Goal: Transaction & Acquisition: Download file/media

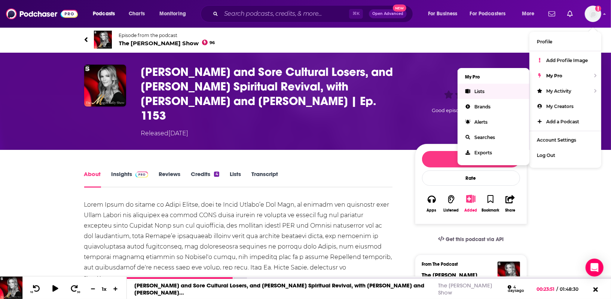
click at [502, 88] on link "Lists" at bounding box center [494, 91] width 72 height 15
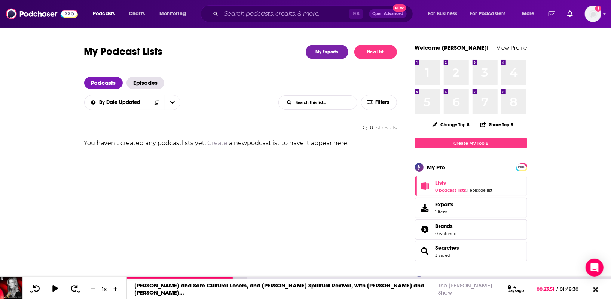
click at [581, 12] on div "Add a profile image" at bounding box center [574, 14] width 56 height 16
click at [588, 14] on img "Logged in as tmarra" at bounding box center [593, 14] width 16 height 16
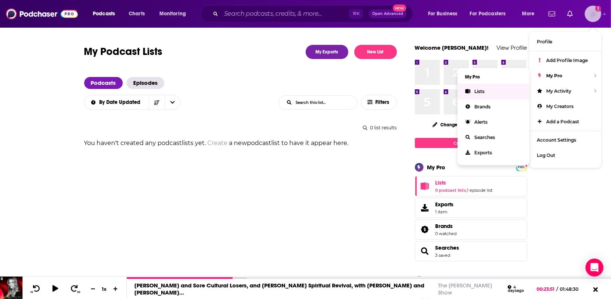
click at [490, 92] on link "Lists" at bounding box center [494, 91] width 72 height 15
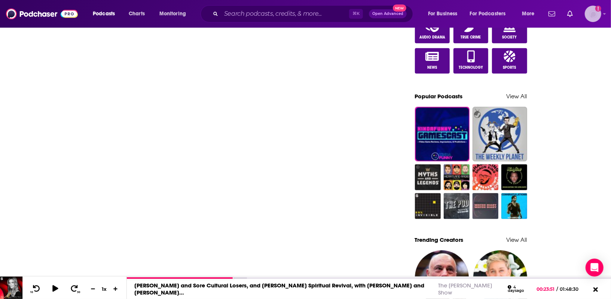
scroll to position [483, 0]
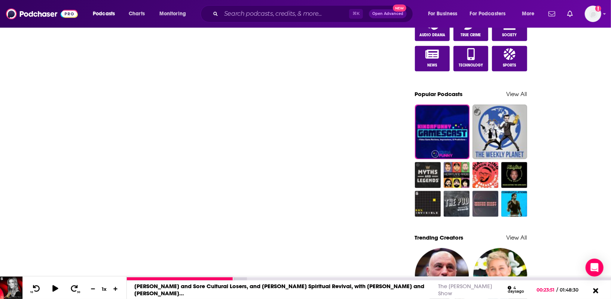
click at [597, 290] on icon at bounding box center [595, 290] width 5 height 5
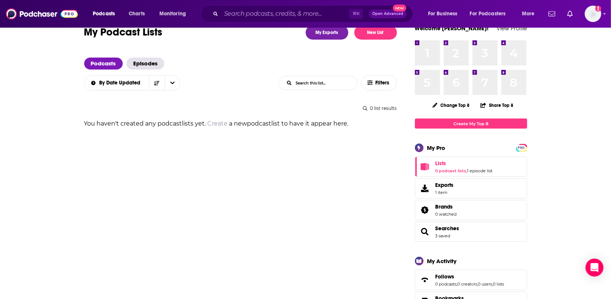
scroll to position [0, 0]
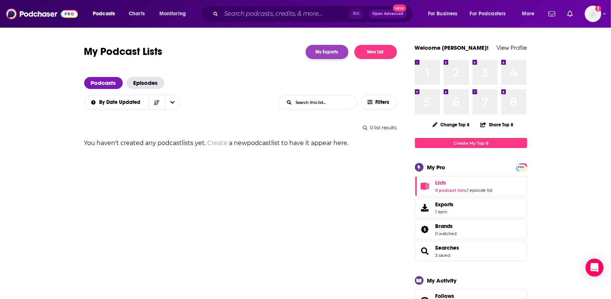
click at [320, 54] on link "My Exports" at bounding box center [327, 52] width 43 height 14
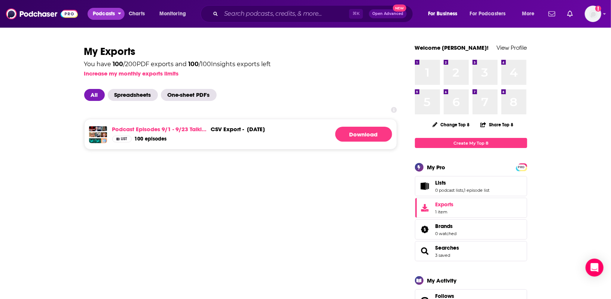
click at [103, 10] on span "Podcasts" at bounding box center [104, 14] width 22 height 10
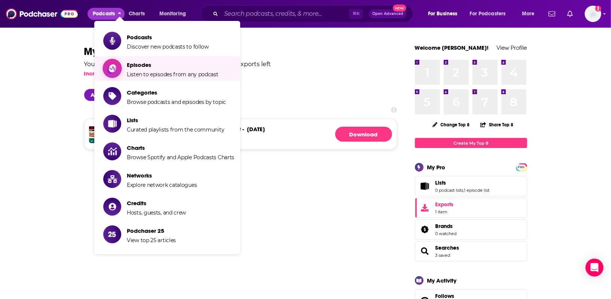
click at [125, 64] on link "Episodes Listen to episodes from any podcast" at bounding box center [168, 68] width 131 height 19
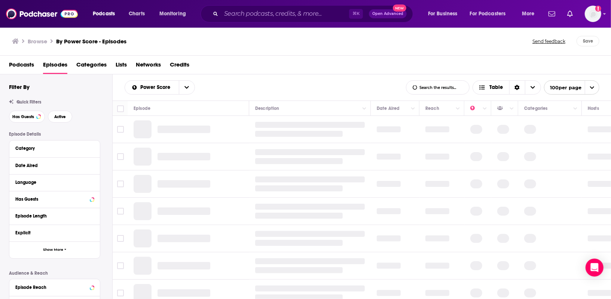
click at [118, 65] on span "Lists" at bounding box center [121, 66] width 11 height 15
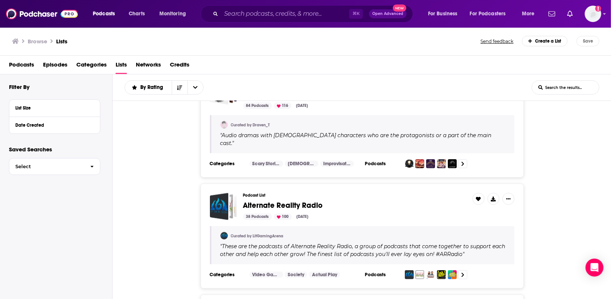
scroll to position [630, 0]
click at [87, 169] on span "button" at bounding box center [92, 167] width 16 height 16
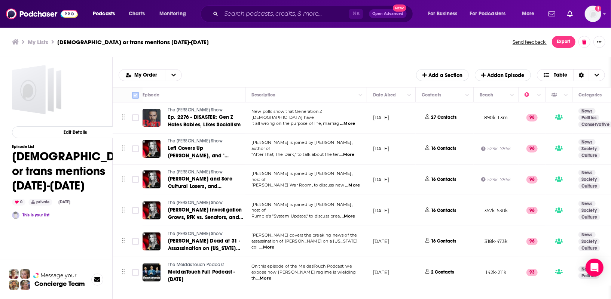
click at [136, 96] on input "Toggle select all" at bounding box center [135, 95] width 7 height 7
checkbox input "true"
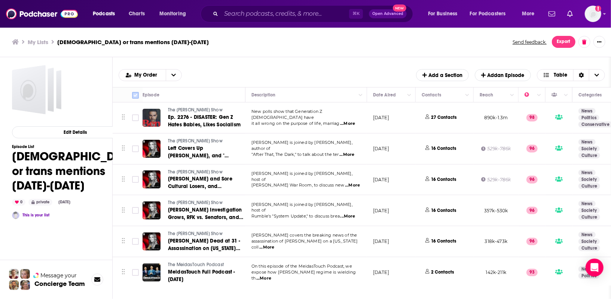
checkbox input "true"
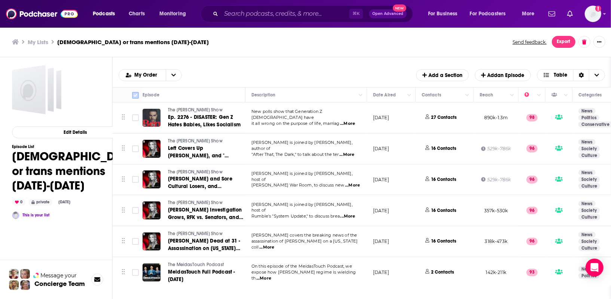
checkbox input "true"
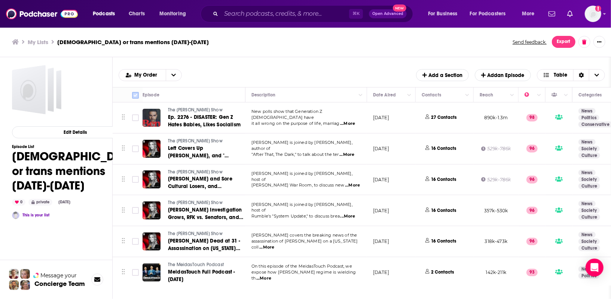
checkbox input "true"
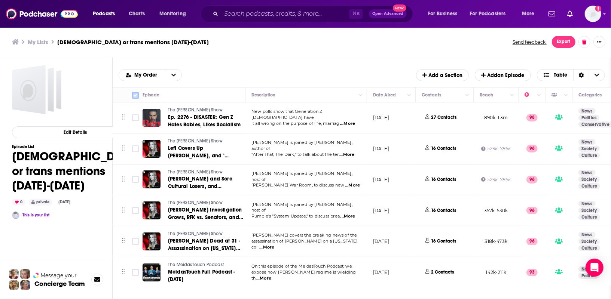
checkbox input "true"
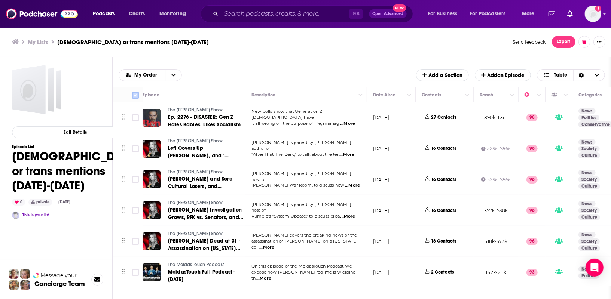
checkbox input "true"
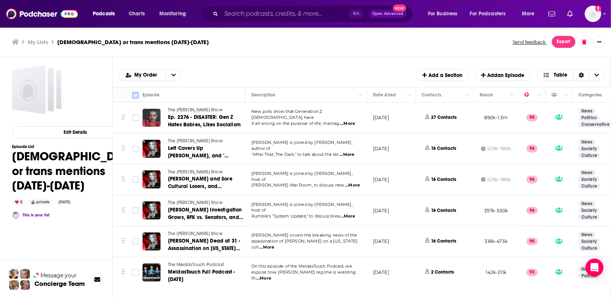
checkbox input "true"
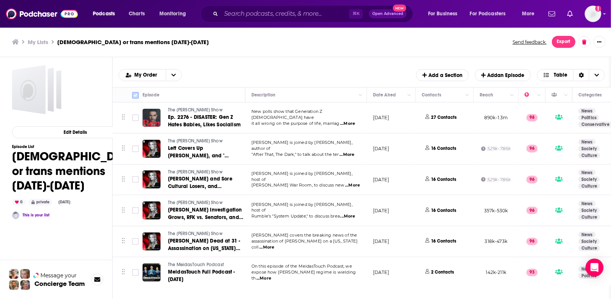
checkbox input "true"
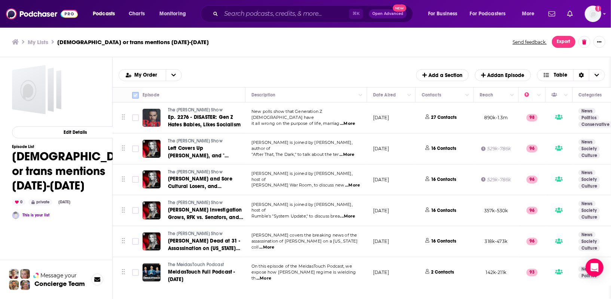
checkbox input "true"
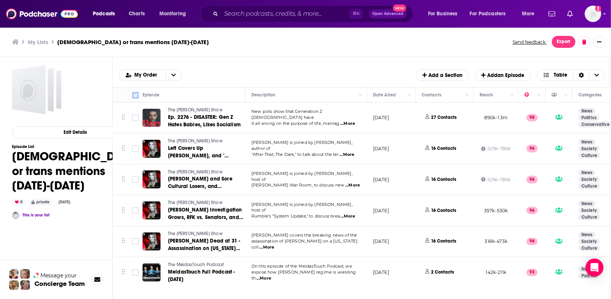
checkbox input "true"
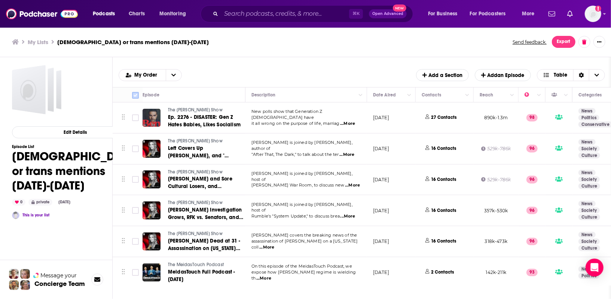
checkbox input "true"
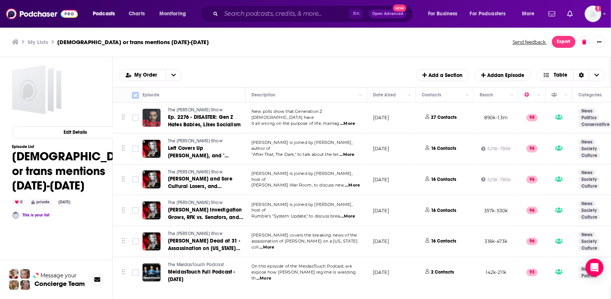
checkbox input "true"
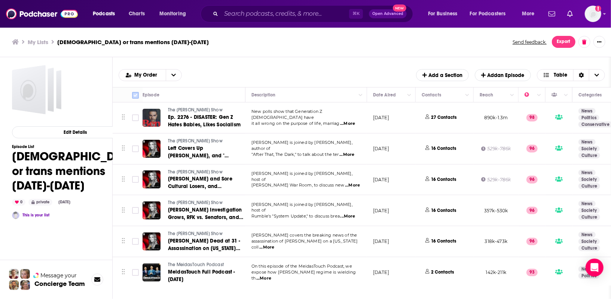
checkbox input "true"
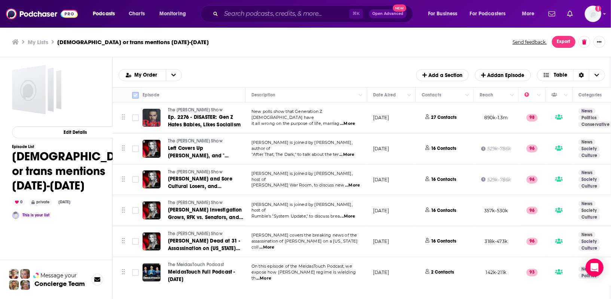
checkbox input "true"
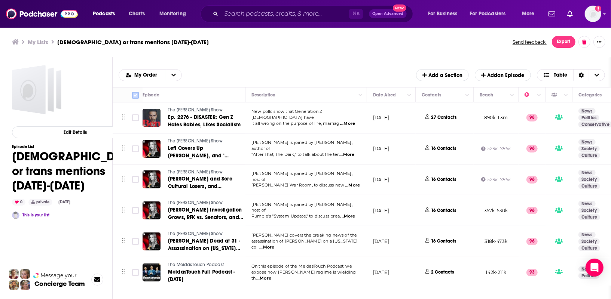
checkbox input "true"
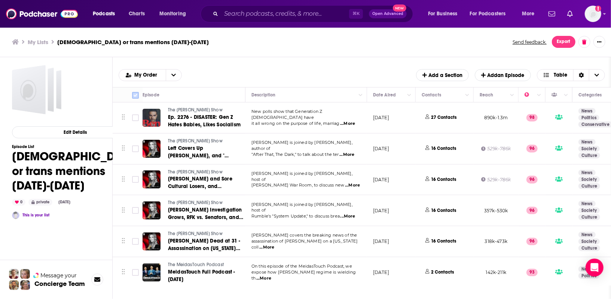
checkbox input "true"
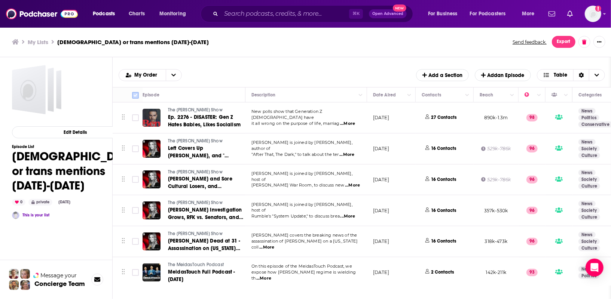
checkbox input "true"
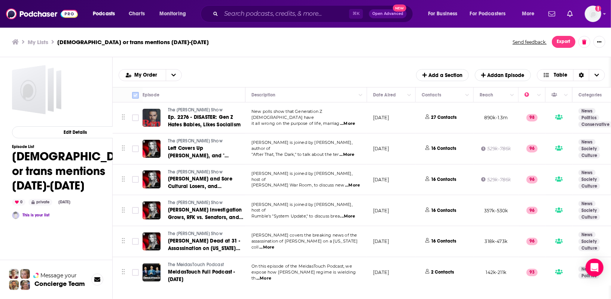
checkbox input "true"
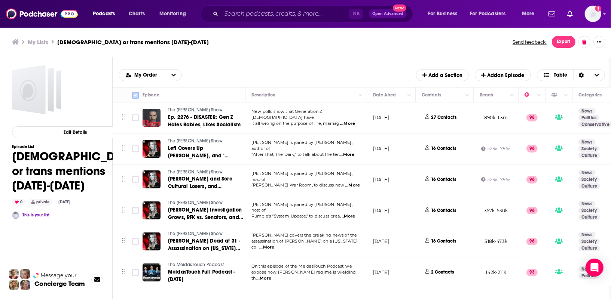
checkbox input "true"
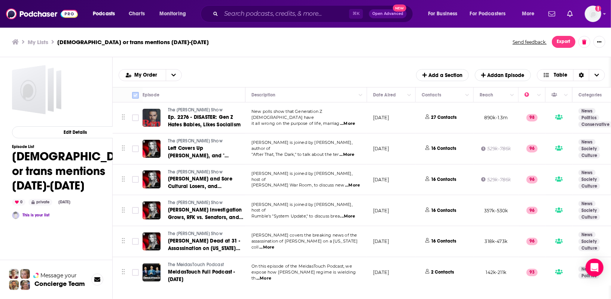
checkbox input "true"
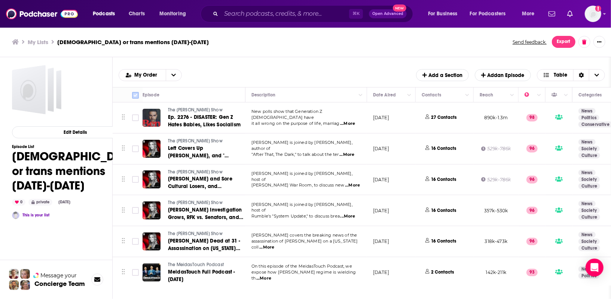
checkbox input "true"
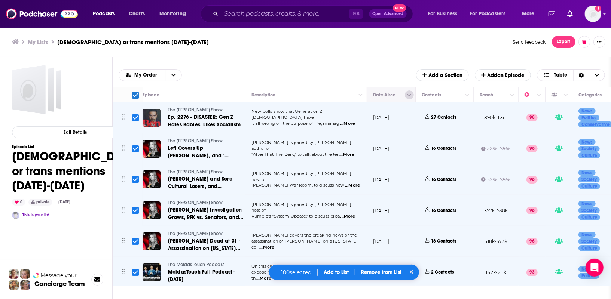
click at [407, 92] on button "Column Actions" at bounding box center [409, 95] width 9 height 9
click at [386, 69] on div at bounding box center [305, 149] width 611 height 299
click at [67, 132] on button "Edit Details" at bounding box center [75, 132] width 127 height 12
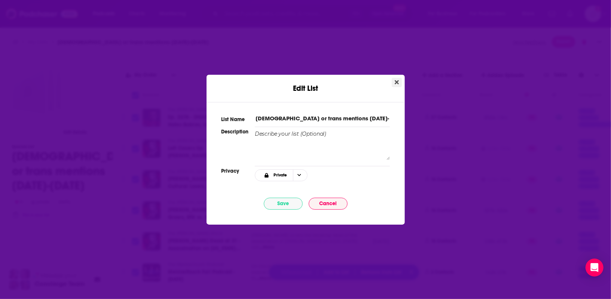
click at [396, 82] on icon "Close" at bounding box center [397, 82] width 4 height 4
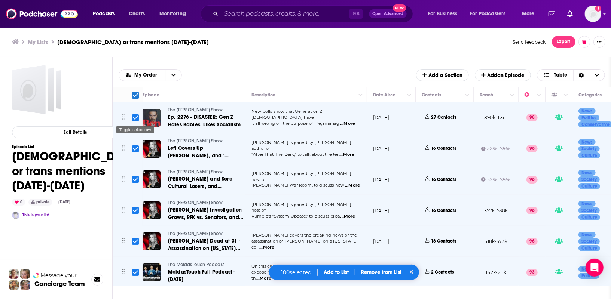
click at [136, 119] on input "Toggle select row" at bounding box center [135, 118] width 7 height 7
checkbox input "false"
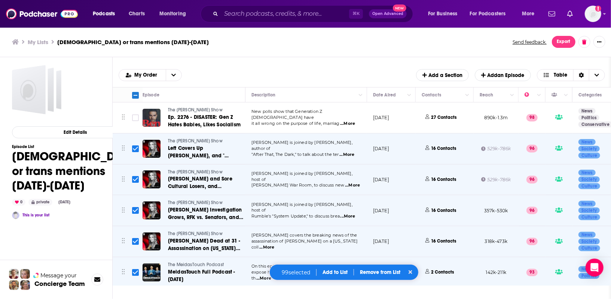
click at [135, 147] on input "Toggle select row" at bounding box center [135, 149] width 7 height 7
checkbox input "false"
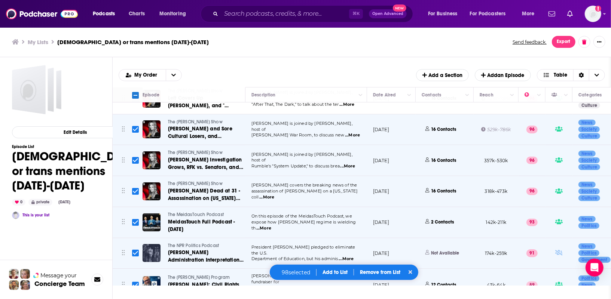
scroll to position [58, 0]
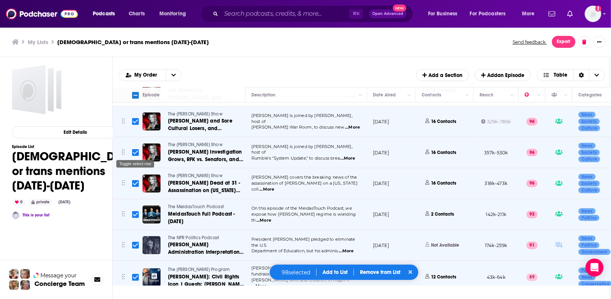
click at [135, 151] on input "Toggle select row" at bounding box center [135, 152] width 7 height 7
checkbox input "false"
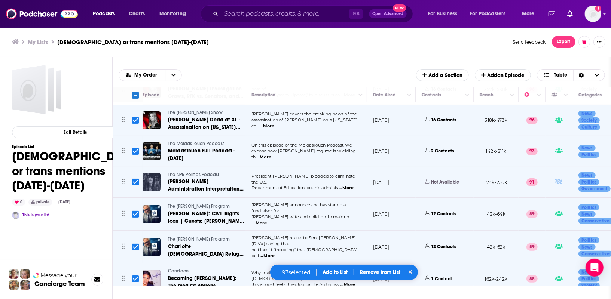
scroll to position [124, 0]
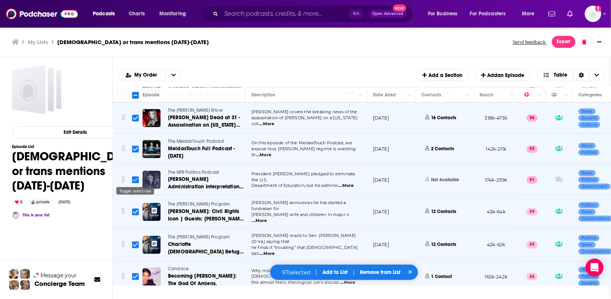
click at [135, 181] on input "Toggle select row" at bounding box center [135, 180] width 7 height 7
checkbox input "false"
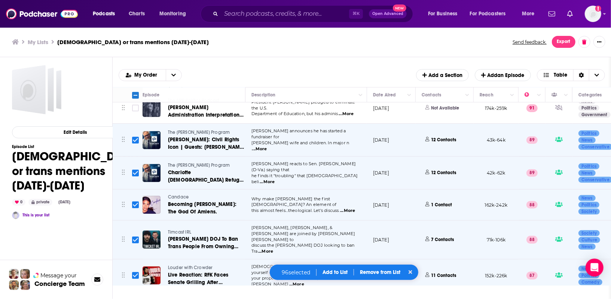
scroll to position [199, 0]
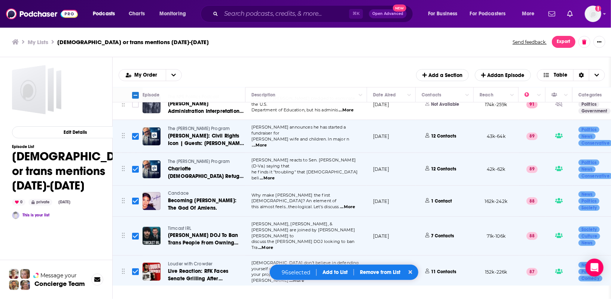
click at [135, 166] on input "Toggle select row" at bounding box center [135, 169] width 7 height 7
checkbox input "false"
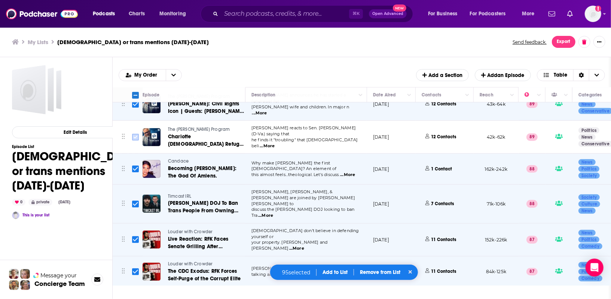
scroll to position [237, 0]
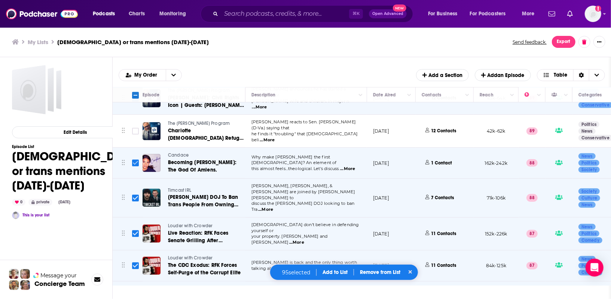
click at [136, 160] on input "Toggle select row" at bounding box center [135, 163] width 7 height 7
checkbox input "false"
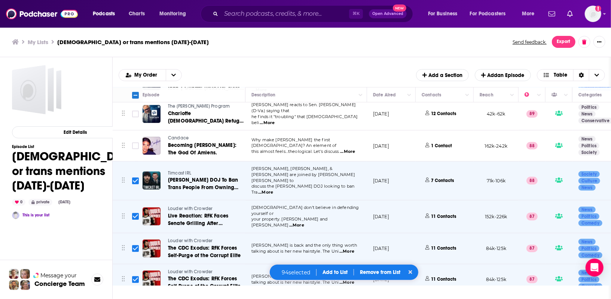
scroll to position [257, 0]
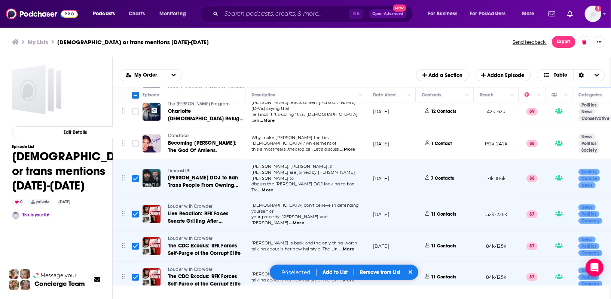
click at [136, 176] on input "Toggle select row" at bounding box center [135, 179] width 7 height 7
checkbox input "false"
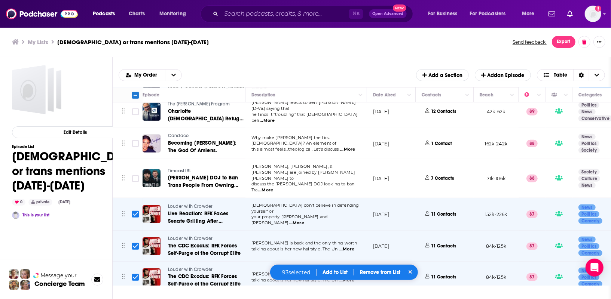
click at [135, 211] on input "Toggle select row" at bounding box center [135, 214] width 7 height 7
checkbox input "false"
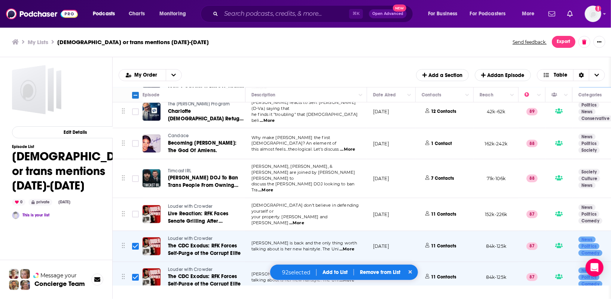
click at [136, 243] on input "Toggle select row" at bounding box center [135, 246] width 7 height 7
checkbox input "false"
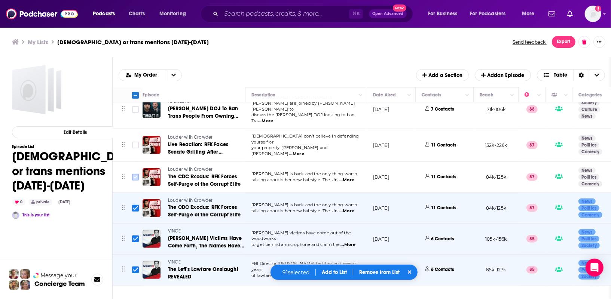
scroll to position [329, 0]
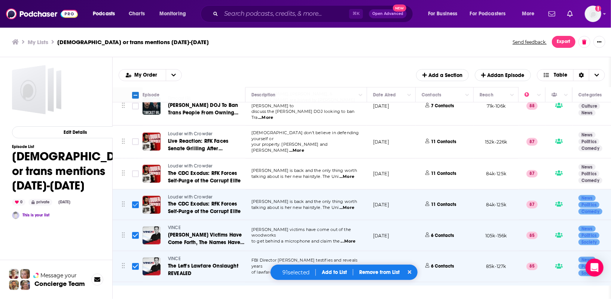
click at [134, 202] on input "Toggle select row" at bounding box center [135, 205] width 7 height 7
checkbox input "false"
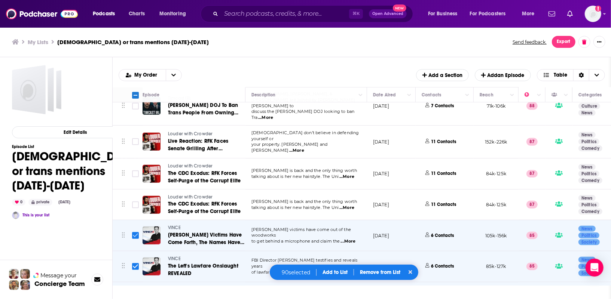
click at [135, 232] on input "Toggle select row" at bounding box center [135, 235] width 7 height 7
checkbox input "false"
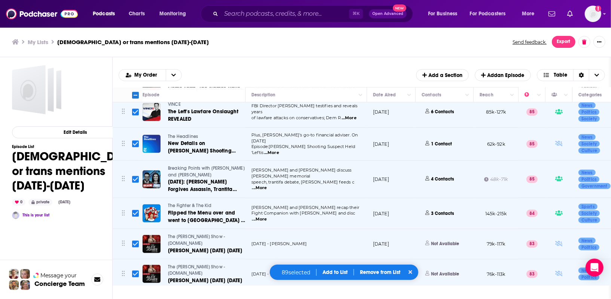
scroll to position [485, 0]
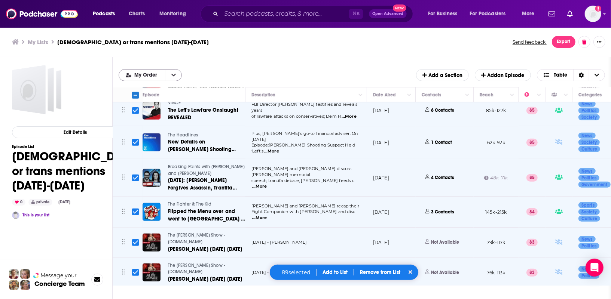
click at [168, 77] on button "open menu" at bounding box center [174, 75] width 16 height 11
click at [168, 77] on button "close menu" at bounding box center [174, 75] width 16 height 11
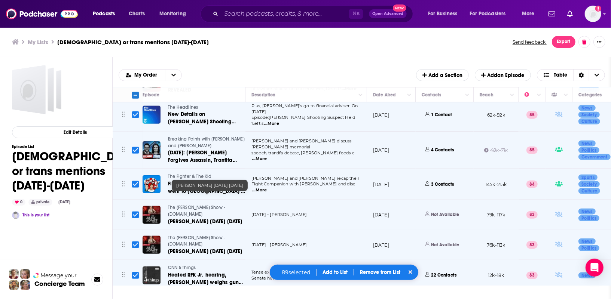
scroll to position [514, 0]
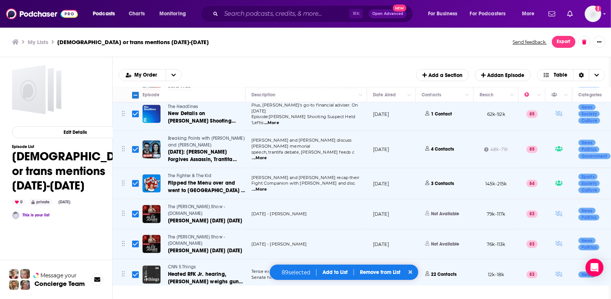
click at [135, 180] on input "Toggle select row" at bounding box center [135, 183] width 7 height 7
checkbox input "false"
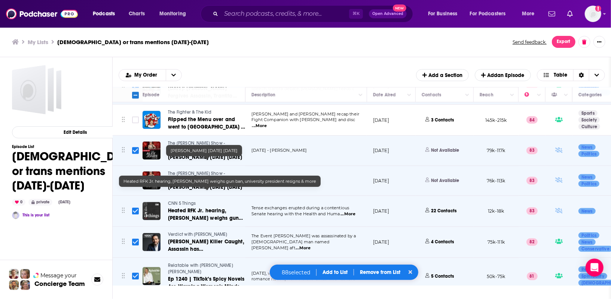
scroll to position [578, 0]
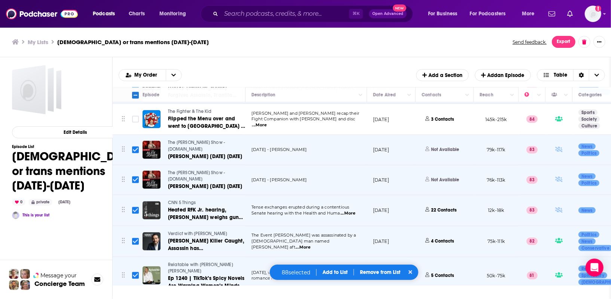
click at [134, 207] on input "Toggle select row" at bounding box center [135, 210] width 7 height 7
checkbox input "false"
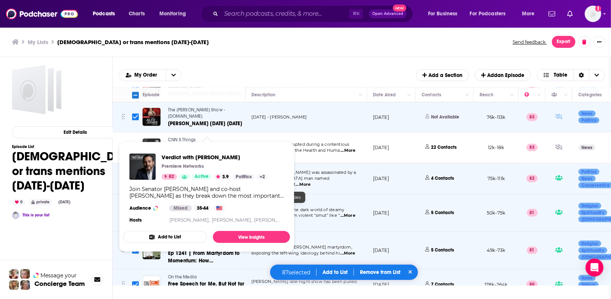
scroll to position [661, 0]
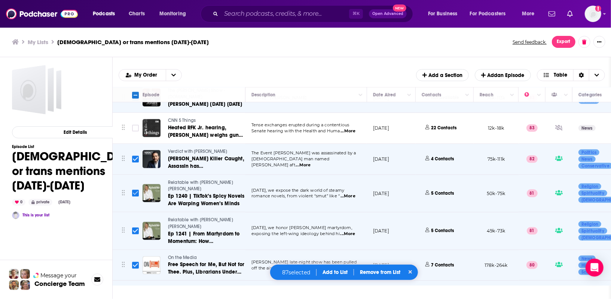
click at [135, 190] on input "Toggle select row" at bounding box center [135, 193] width 7 height 7
checkbox input "false"
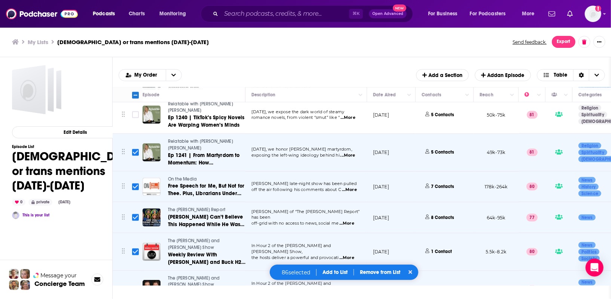
scroll to position [741, 0]
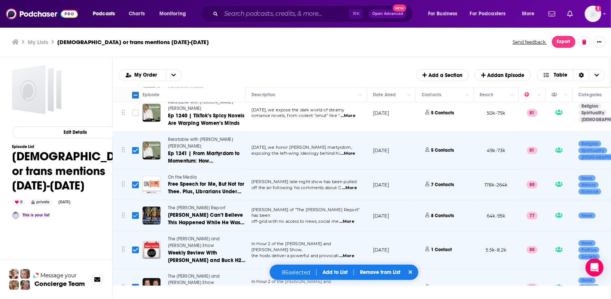
click at [134, 213] on input "Toggle select row" at bounding box center [135, 216] width 7 height 7
checkbox input "false"
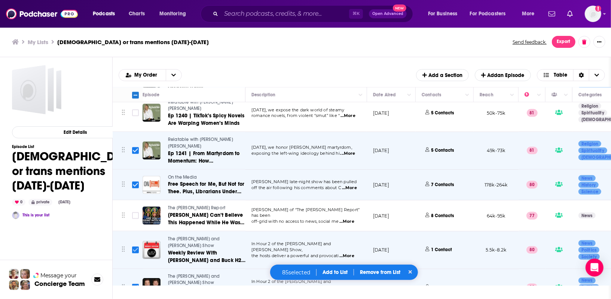
click at [135, 247] on input "Toggle select row" at bounding box center [135, 250] width 7 height 7
checkbox input "false"
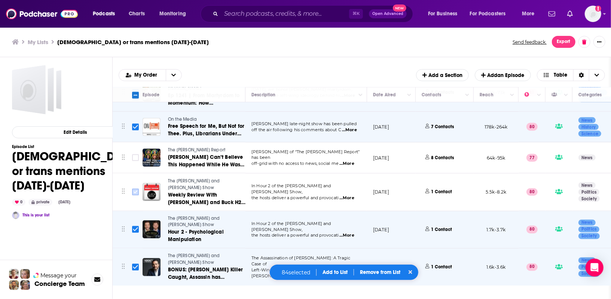
scroll to position [804, 0]
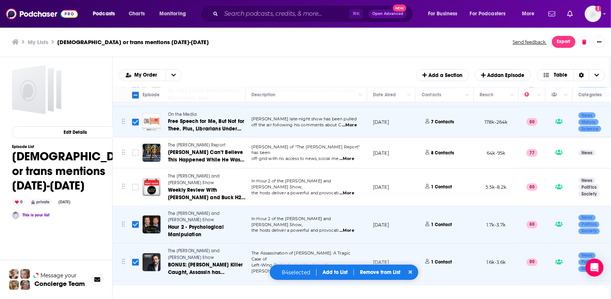
click at [135, 222] on input "Toggle select row" at bounding box center [135, 225] width 7 height 7
checkbox input "false"
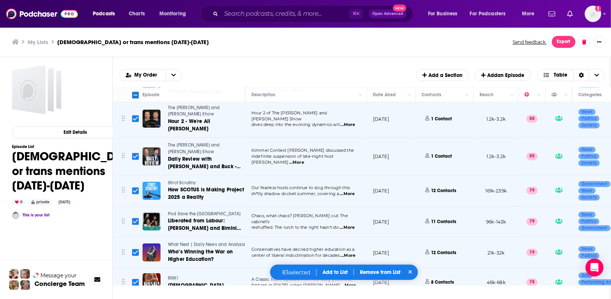
scroll to position [989, 0]
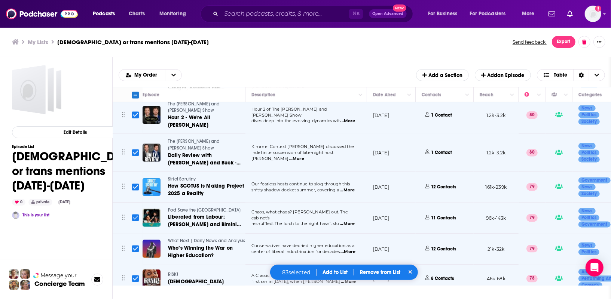
click at [134, 215] on input "Toggle select row" at bounding box center [135, 218] width 7 height 7
checkbox input "false"
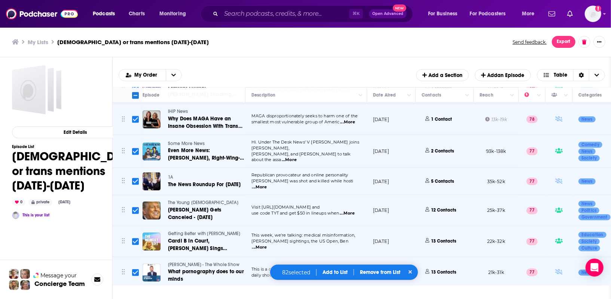
scroll to position [1336, 0]
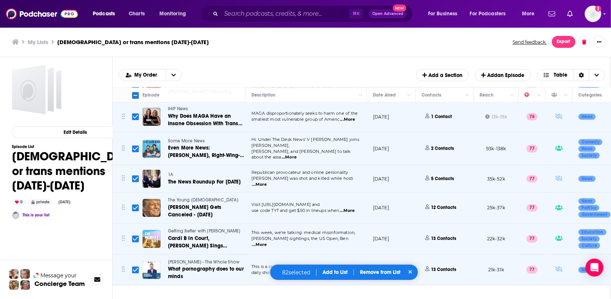
click at [136, 236] on input "Toggle select row" at bounding box center [135, 239] width 7 height 7
checkbox input "false"
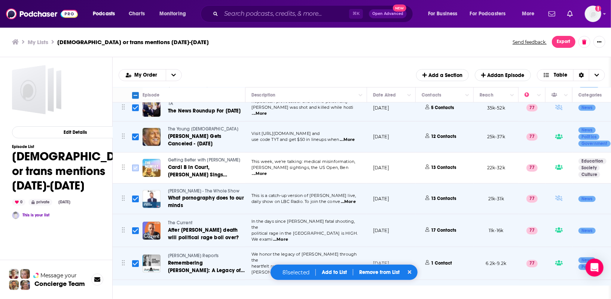
scroll to position [1412, 0]
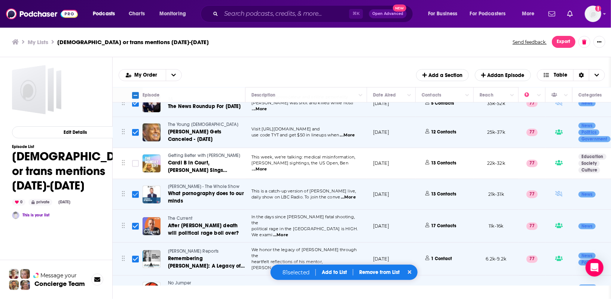
click at [134, 191] on input "Toggle select row" at bounding box center [135, 194] width 7 height 7
checkbox input "false"
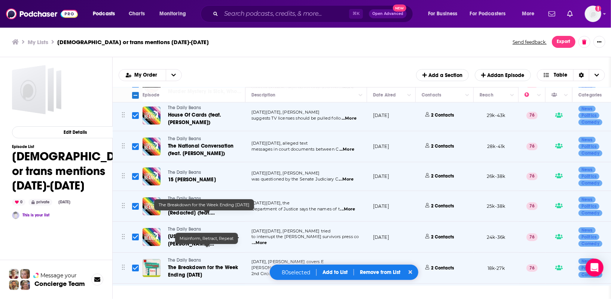
scroll to position [1633, 0]
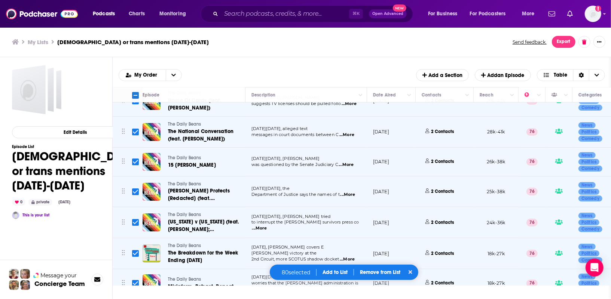
click at [135, 189] on input "Toggle select row" at bounding box center [135, 192] width 7 height 7
checkbox input "false"
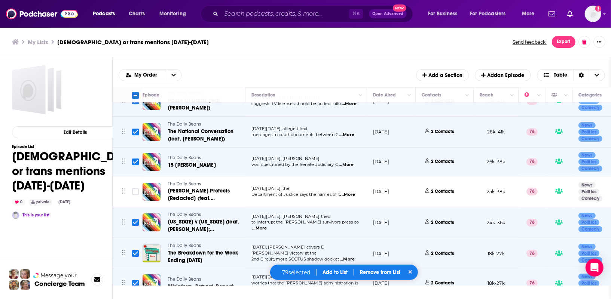
click at [134, 219] on input "Toggle select row" at bounding box center [135, 222] width 7 height 7
checkbox input "false"
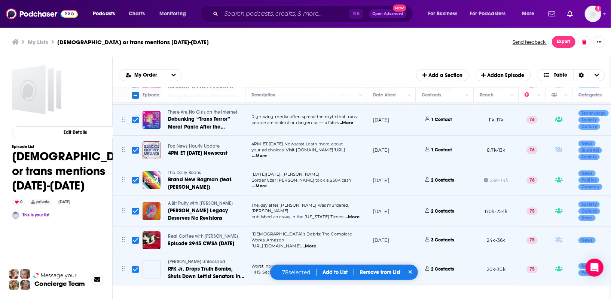
scroll to position [1862, 0]
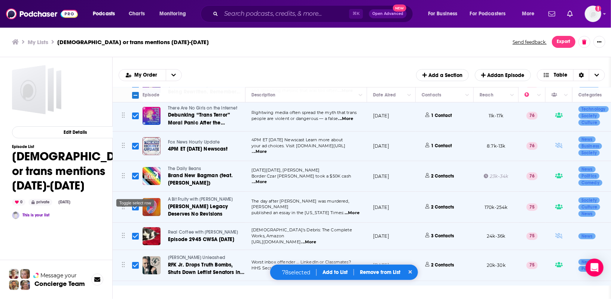
click at [133, 233] on input "Toggle select row" at bounding box center [135, 236] width 7 height 7
checkbox input "false"
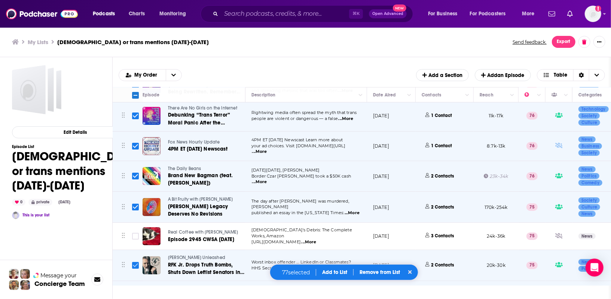
click at [136, 262] on input "Toggle select row" at bounding box center [135, 265] width 7 height 7
checkbox input "false"
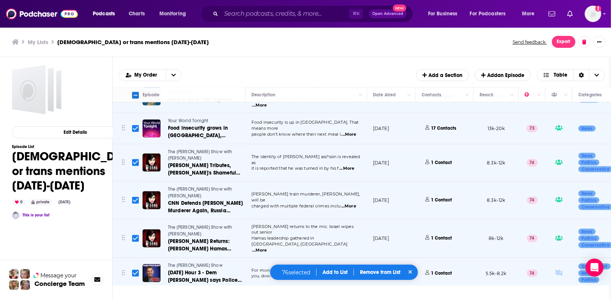
scroll to position [2321, 0]
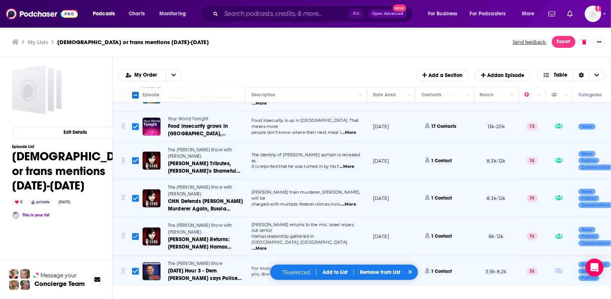
click at [133, 234] on input "Toggle select row" at bounding box center [135, 237] width 7 height 7
checkbox input "false"
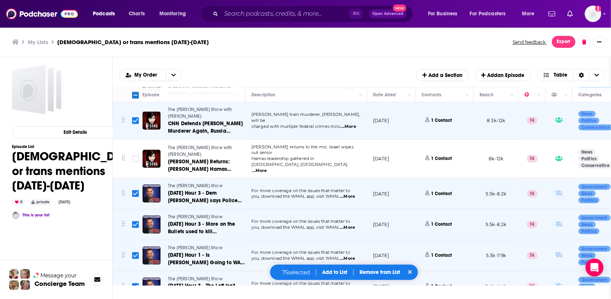
scroll to position [2402, 0]
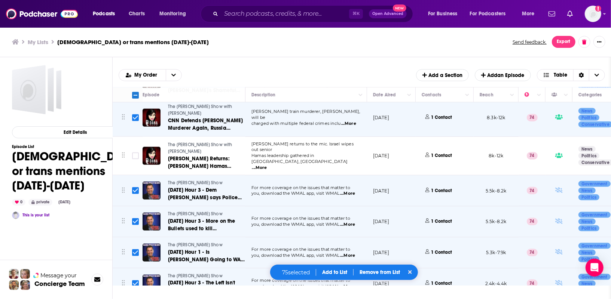
click at [135, 250] on input "Toggle select row" at bounding box center [135, 253] width 7 height 7
checkbox input "false"
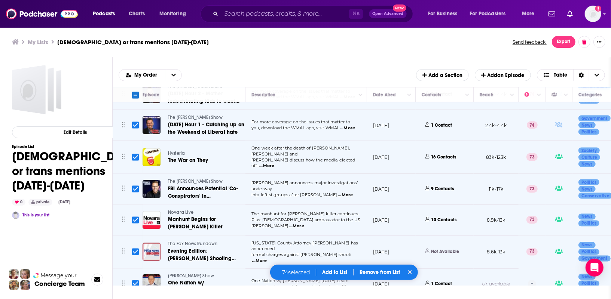
scroll to position [2633, 0]
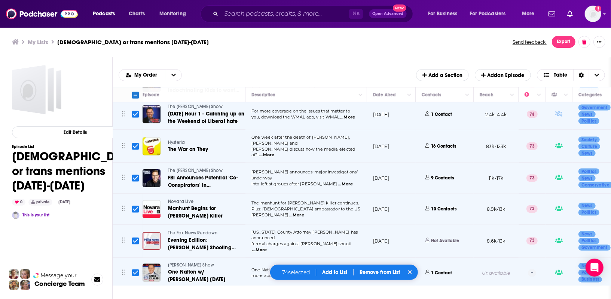
click at [135, 270] on input "Toggle select row" at bounding box center [135, 273] width 7 height 7
checkbox input "false"
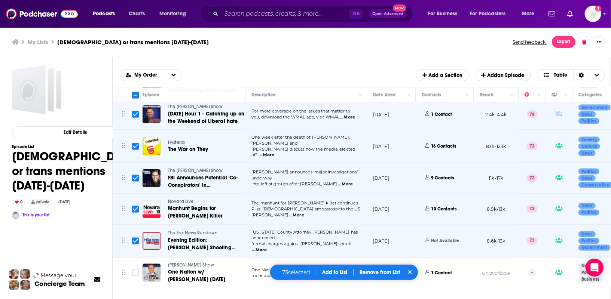
checkbox input "false"
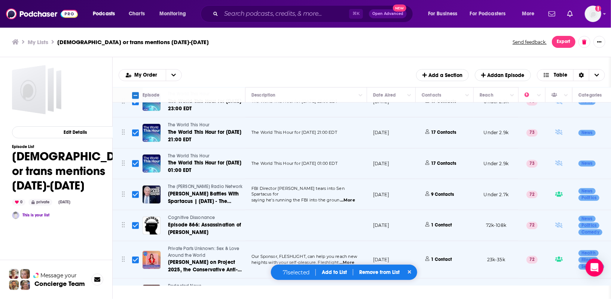
scroll to position [2900, 0]
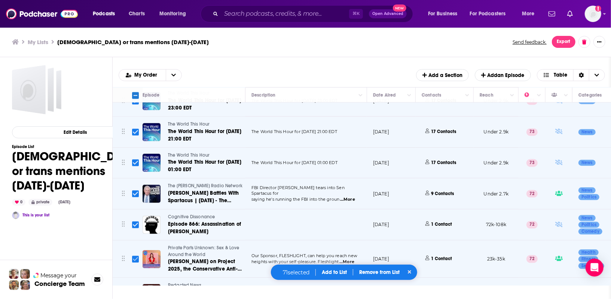
click at [132, 256] on input "Toggle select row" at bounding box center [135, 259] width 7 height 7
checkbox input "false"
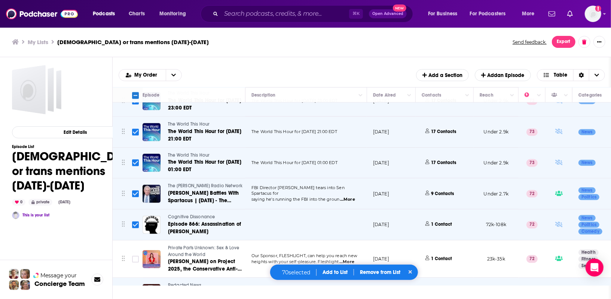
scroll to position [2923, 0]
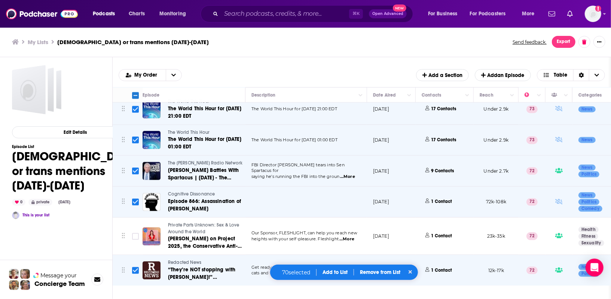
click at [564, 42] on span "Export" at bounding box center [563, 41] width 13 height 5
click at [558, 57] on button "Export Episodes" at bounding box center [558, 59] width 45 height 14
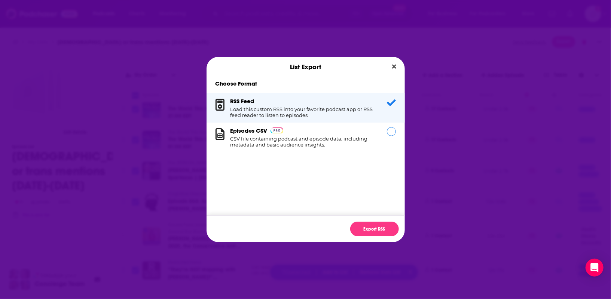
click at [366, 135] on div "Episodes CSV CSV file containing podcast and episode data, including metadata a…" at bounding box center [304, 137] width 147 height 21
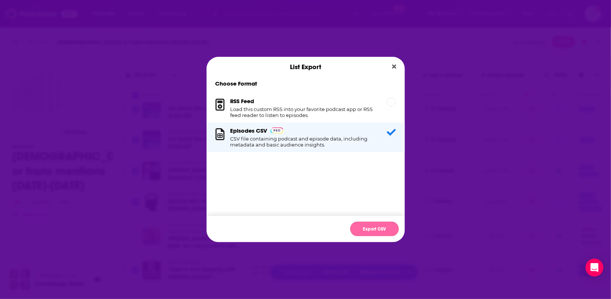
click at [379, 229] on button "Export CSV" at bounding box center [374, 229] width 49 height 15
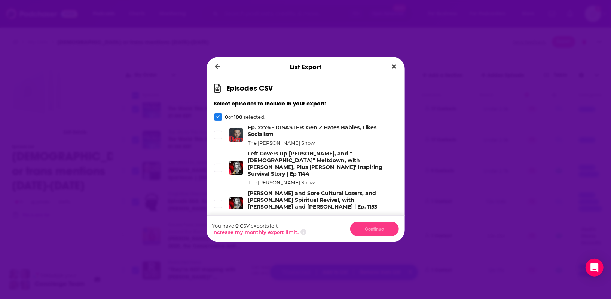
click at [218, 118] on icon "Dialog" at bounding box center [218, 117] width 4 height 4
click at [218, 118] on icon "Dialog" at bounding box center [218, 117] width 4 height 3
click at [224, 137] on li "Ep. 2276 - DISASTER: Gen Z Hates Babies, Likes Socialism The Ben Shapiro Show" at bounding box center [305, 135] width 183 height 22
click at [220, 136] on icon "Dialog" at bounding box center [218, 135] width 4 height 4
click at [220, 155] on li "Left Covers Up Charlotte Stabbing, and "Non-Binary" Meltdown, with Andrew Klava…" at bounding box center [305, 167] width 183 height 35
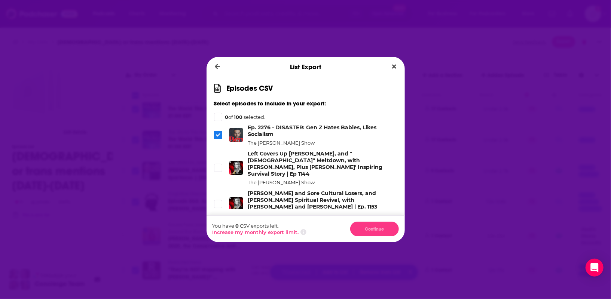
click at [219, 117] on icon "Dialog" at bounding box center [218, 117] width 4 height 4
click at [394, 65] on icon "Close" at bounding box center [394, 67] width 4 height 4
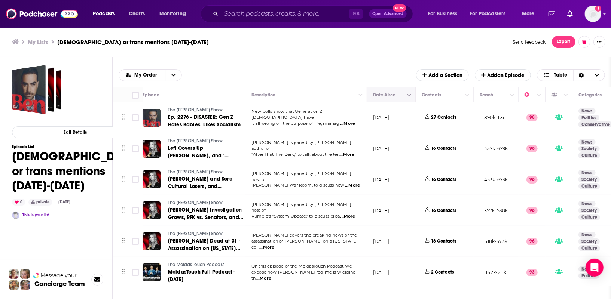
click at [391, 98] on span "Move" at bounding box center [390, 95] width 36 height 9
click at [381, 91] on span "Move" at bounding box center [390, 95] width 36 height 9
click at [382, 94] on span "Move" at bounding box center [390, 95] width 36 height 9
click at [177, 76] on button "open menu" at bounding box center [174, 75] width 16 height 11
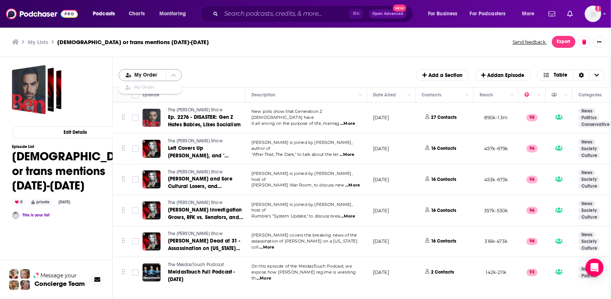
click at [153, 77] on span "My Order" at bounding box center [146, 75] width 25 height 5
click at [142, 76] on span "My Order" at bounding box center [146, 75] width 25 height 5
click at [227, 72] on div "My Order My Order Add a Section Add an Episode Table" at bounding box center [362, 75] width 487 height 12
click at [568, 35] on div "My Lists [DEMOGRAPHIC_DATA] or trans mentions [DATE]-[DATE] Send feedback. Expo…" at bounding box center [306, 42] width 612 height 30
click at [564, 40] on span "Export" at bounding box center [563, 41] width 13 height 5
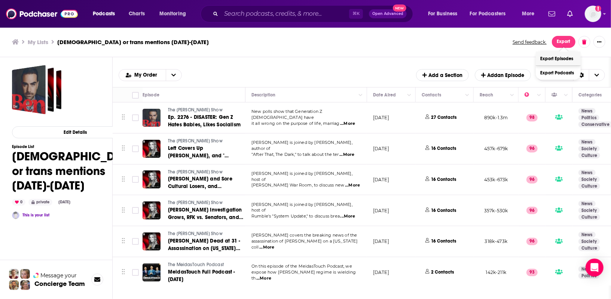
click at [563, 54] on button "Export Episodes" at bounding box center [558, 59] width 45 height 14
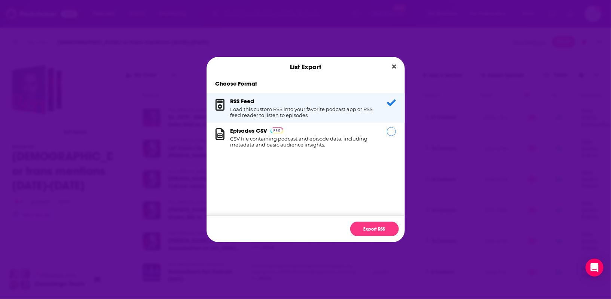
click at [304, 137] on h1 "CSV file containing podcast and episode data, including metadata and basic audi…" at bounding box center [304, 142] width 147 height 12
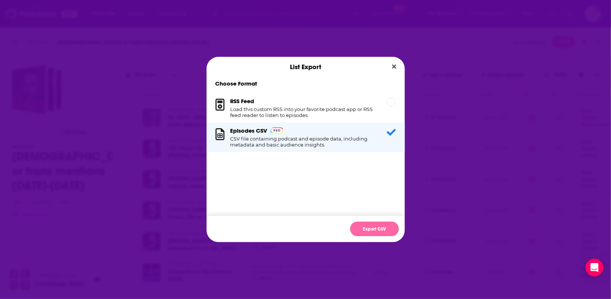
click at [370, 227] on button "Export CSV" at bounding box center [374, 229] width 49 height 15
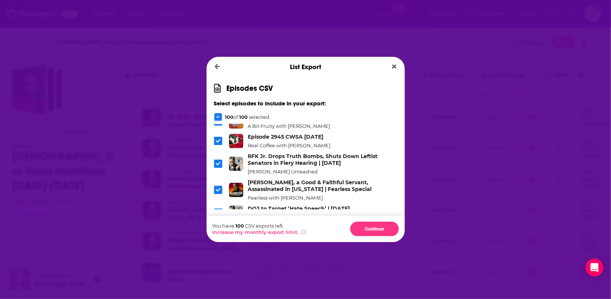
scroll to position [1675, 0]
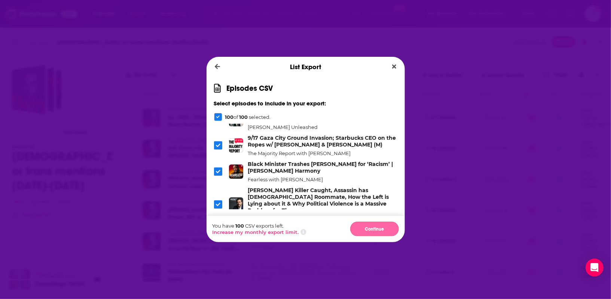
click at [379, 229] on button "Continue" at bounding box center [374, 229] width 49 height 15
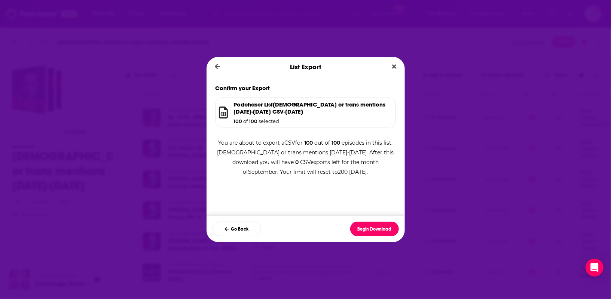
click at [379, 229] on button "Begin Download" at bounding box center [374, 229] width 49 height 15
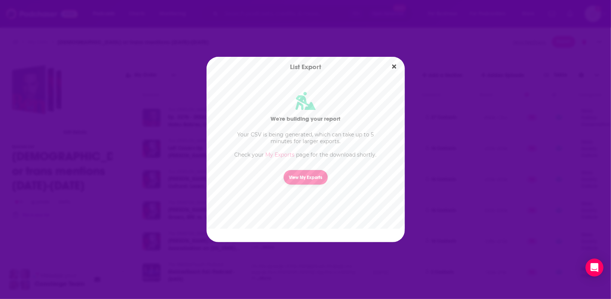
click at [309, 173] on link "View My Exports" at bounding box center [306, 177] width 44 height 15
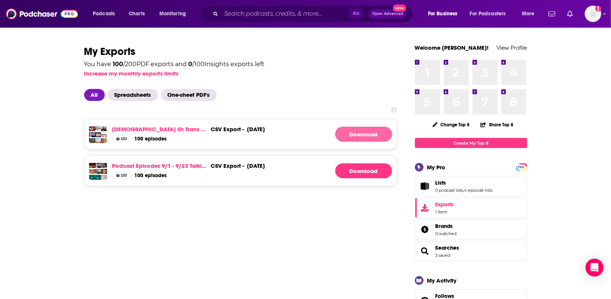
click at [369, 131] on link "Download" at bounding box center [363, 134] width 57 height 15
